Goal: Task Accomplishment & Management: Manage account settings

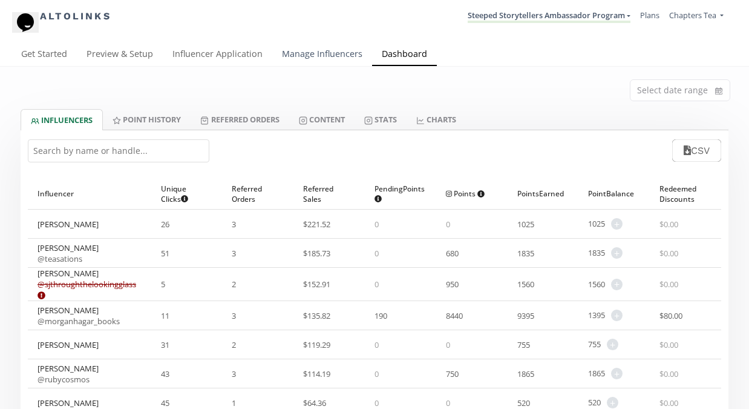
click at [304, 58] on link "Manage Influencers" at bounding box center [322, 55] width 100 height 24
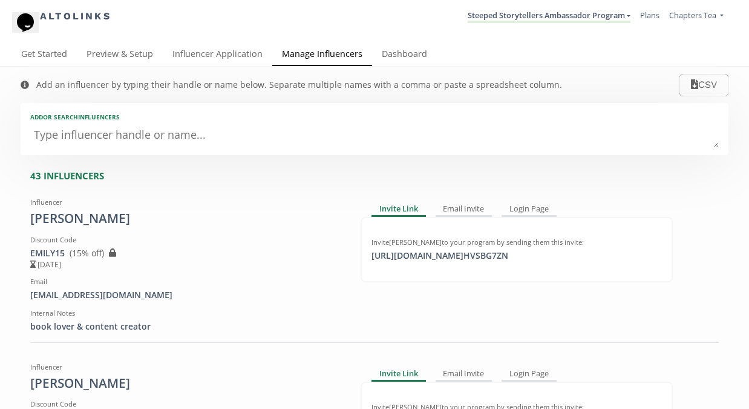
click at [194, 137] on textarea at bounding box center [374, 135] width 689 height 24
type textarea "sa"
type input "sa"
type input "SA"
type textarea "sar"
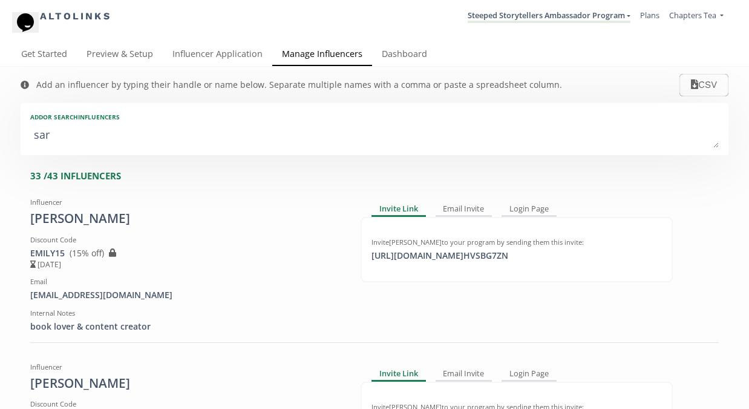
type input "sar"
type input "SAR"
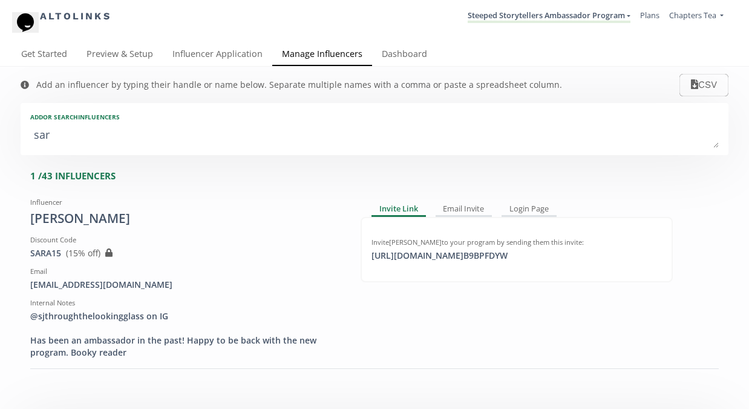
type textarea "[PERSON_NAME]"
type input "[PERSON_NAME]"
type textarea "[PERSON_NAME]"
type input "[PERSON_NAME]"
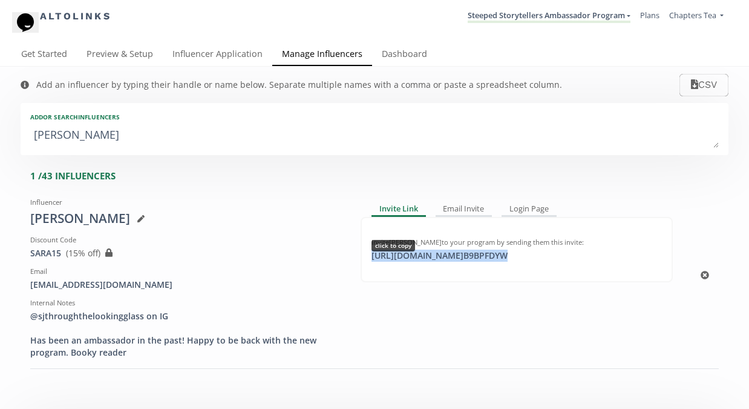
click at [504, 255] on div "[URL][DOMAIN_NAME] B9BPFDYW click to copy" at bounding box center [439, 255] width 151 height 12
copy div "[URL][DOMAIN_NAME] B9BPFDYW"
click at [217, 51] on link "Influencer Application" at bounding box center [218, 55] width 110 height 24
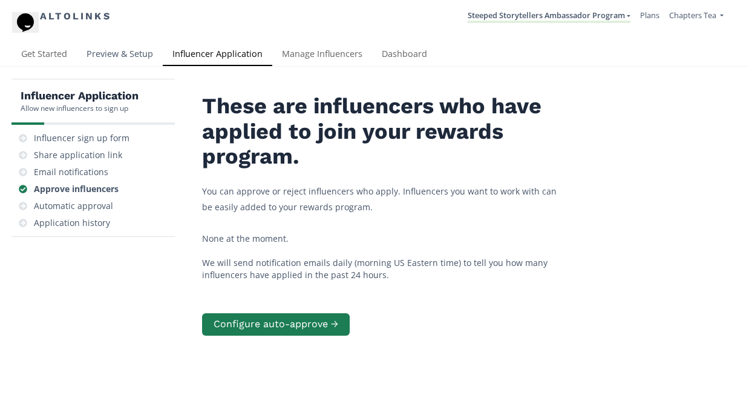
click at [127, 52] on link "Preview & Setup" at bounding box center [120, 55] width 86 height 24
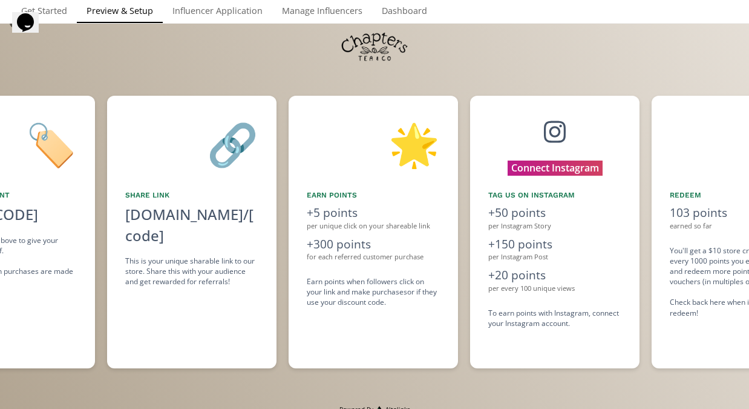
scroll to position [0, 726]
